Goal: Task Accomplishment & Management: Manage account settings

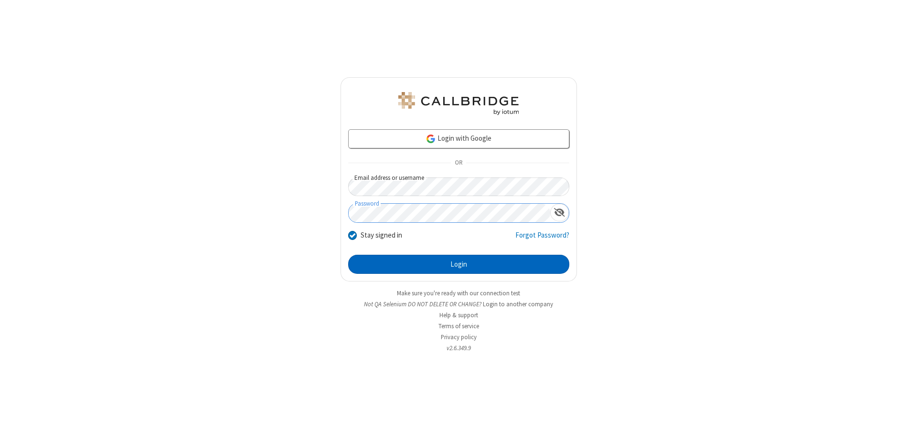
click at [459, 265] on button "Login" at bounding box center [458, 264] width 221 height 19
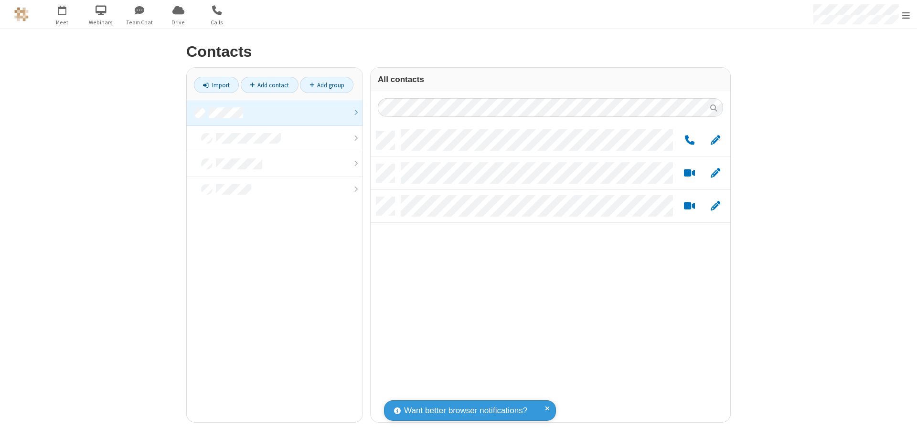
scroll to position [291, 352]
click at [275, 113] on link at bounding box center [275, 113] width 176 height 26
click at [327, 85] on link "Add group" at bounding box center [326, 85] width 53 height 16
